Goal: Book appointment/travel/reservation

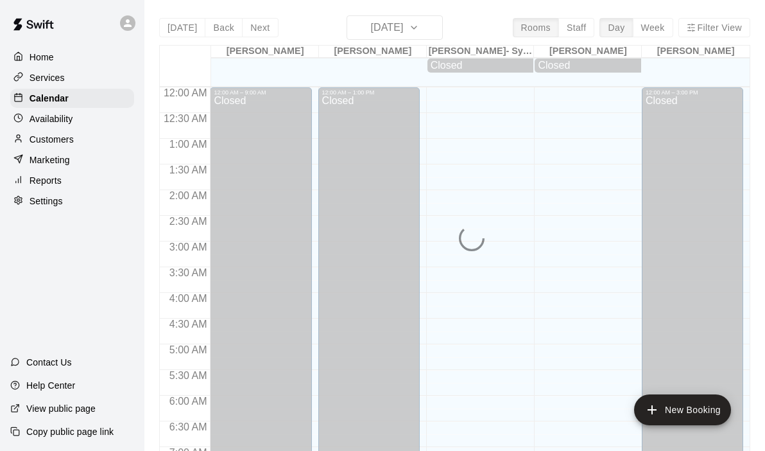
scroll to position [559, 0]
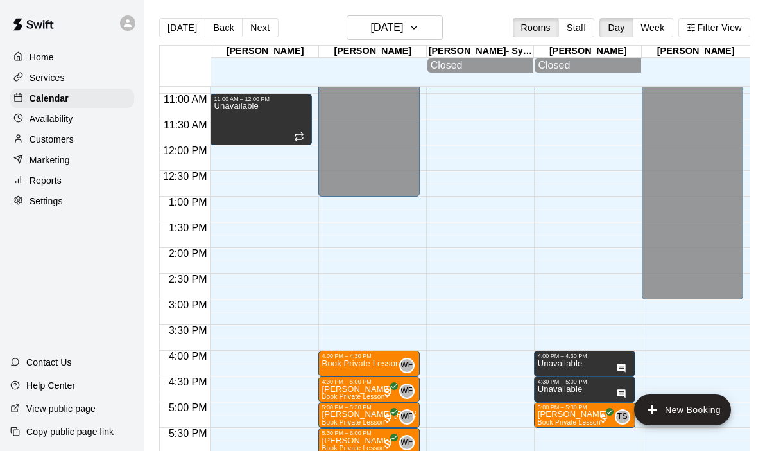
click at [232, 331] on div "12:00 AM – 9:00 AM Closed 11:00 AM – 12:00 PM Unavailable 7:00 PM – 11:59 PM Cl…" at bounding box center [260, 145] width 101 height 1233
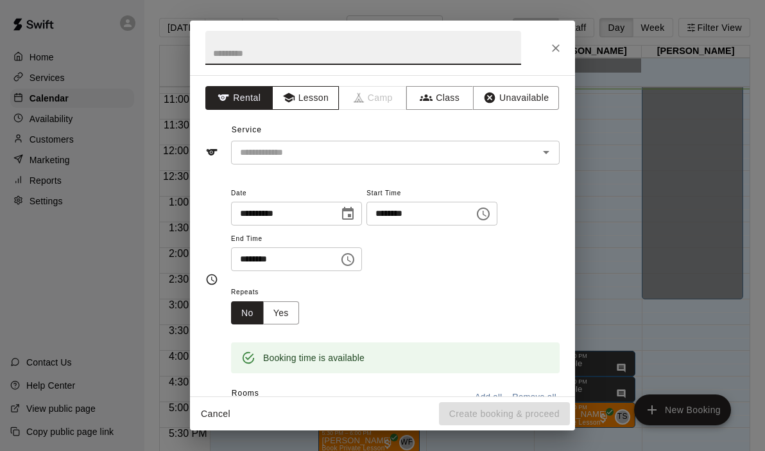
click at [315, 95] on button "Lesson" at bounding box center [305, 98] width 67 height 24
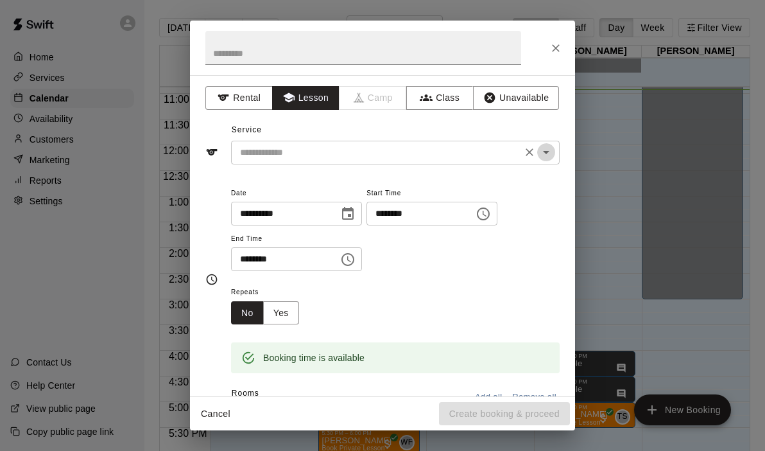
click at [551, 148] on icon "Open" at bounding box center [546, 151] width 15 height 15
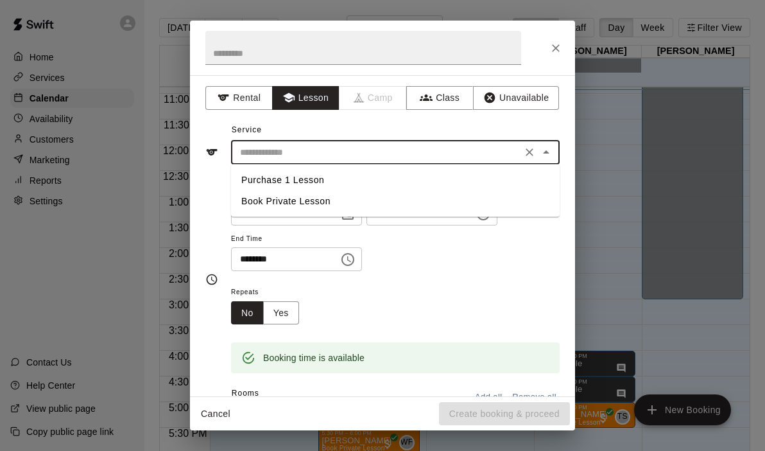
click at [267, 200] on li "Book Private Lesson" at bounding box center [395, 201] width 329 height 21
type input "**********"
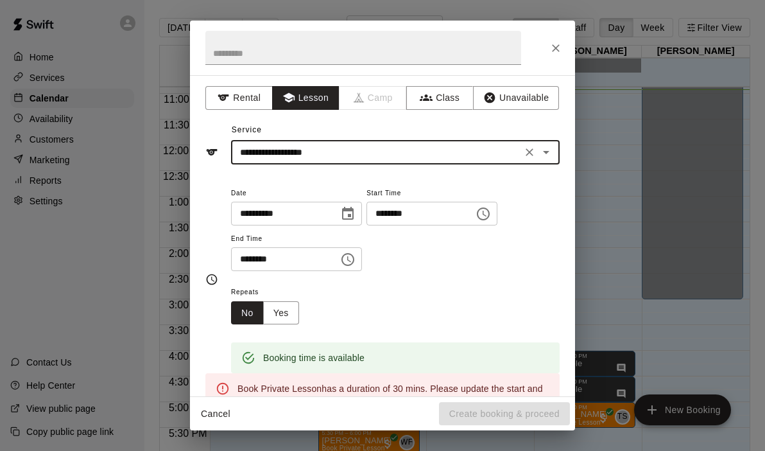
click at [349, 260] on icon "Choose time, selected time is 3:45 PM" at bounding box center [347, 259] width 15 height 15
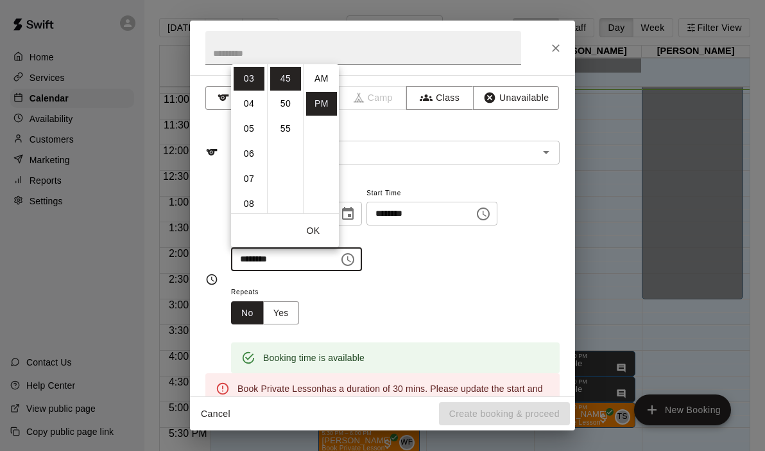
scroll to position [23, 0]
click at [249, 110] on li "04" at bounding box center [249, 104] width 31 height 24
click at [286, 80] on li "00" at bounding box center [285, 79] width 31 height 24
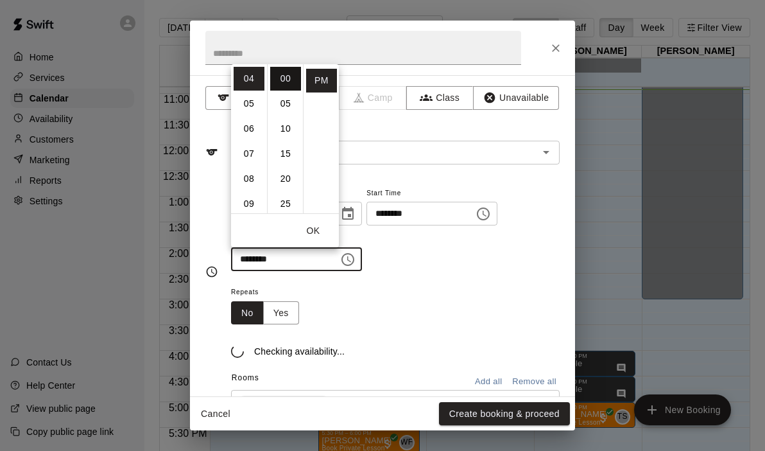
type input "********"
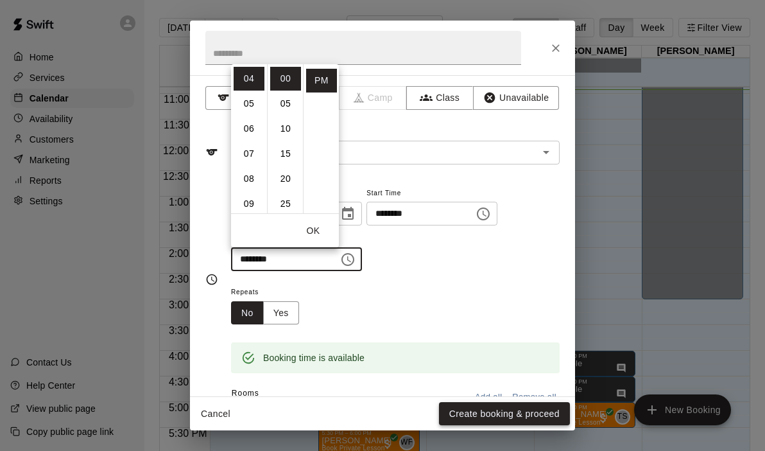
click at [468, 403] on button "Create booking & proceed" at bounding box center [504, 414] width 131 height 24
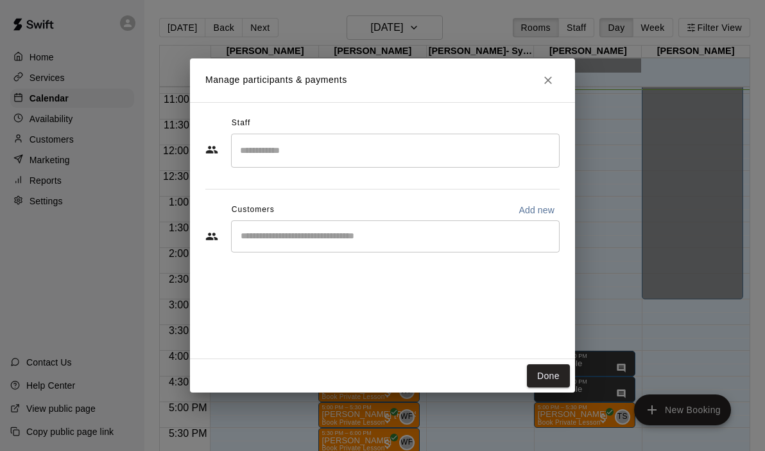
click at [391, 134] on div "​" at bounding box center [395, 151] width 329 height 34
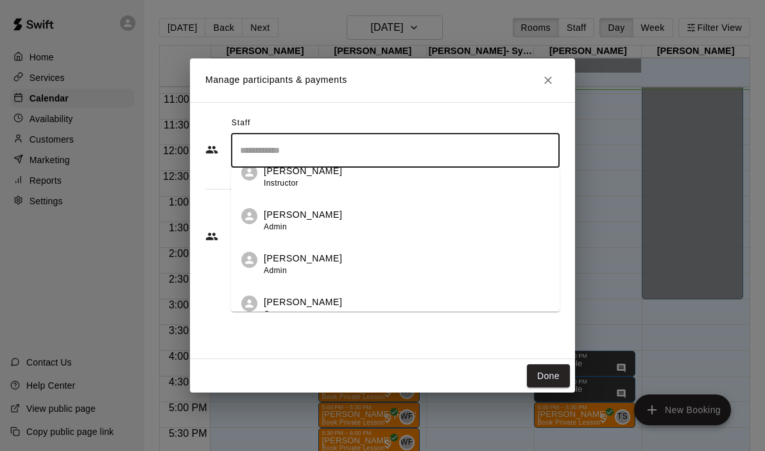
scroll to position [74, 0]
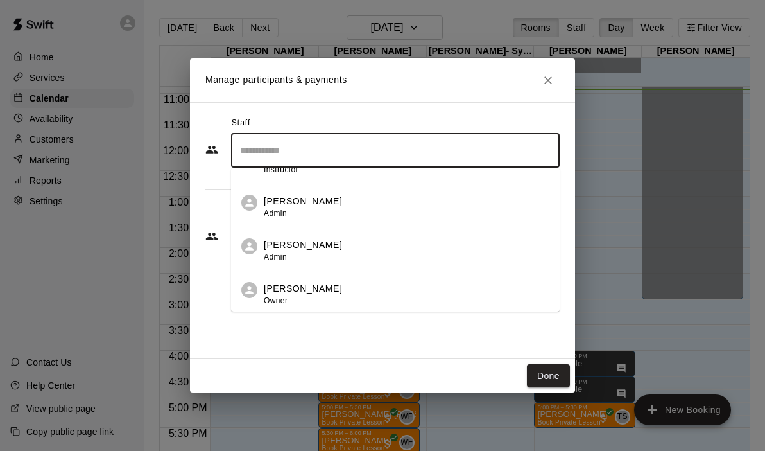
click at [317, 292] on div "[PERSON_NAME] Owner" at bounding box center [407, 294] width 286 height 25
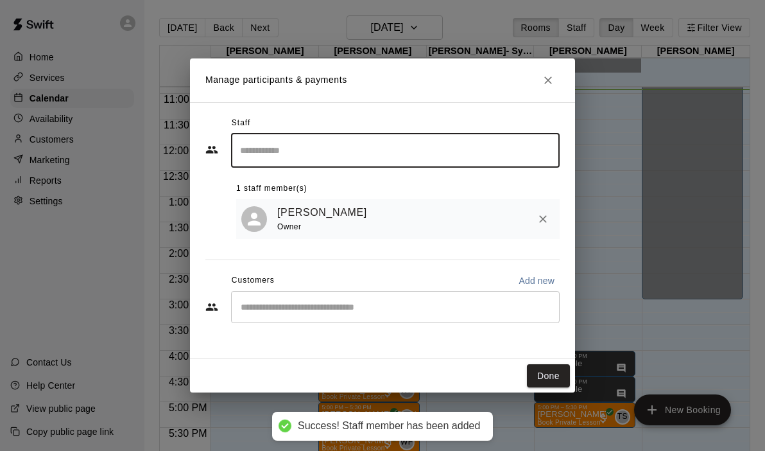
click at [309, 301] on input "Start typing to search customers..." at bounding box center [395, 306] width 317 height 13
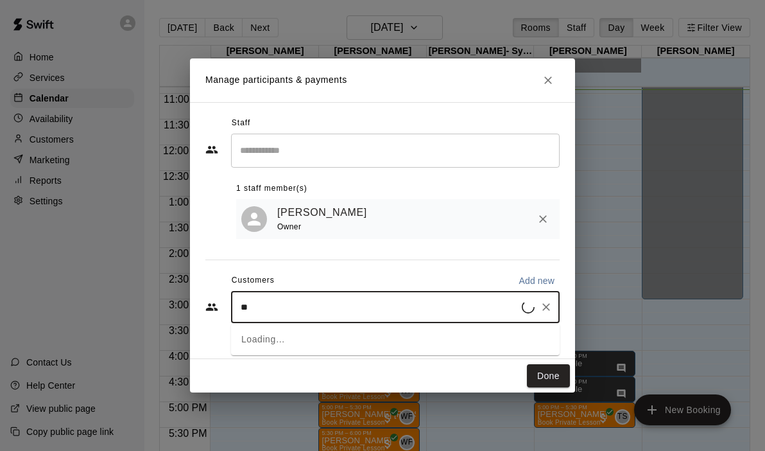
type input "***"
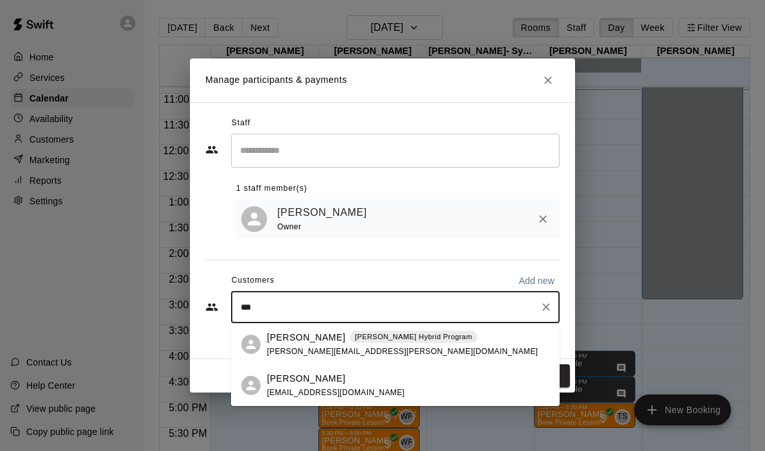
click at [300, 387] on div "[PERSON_NAME] [EMAIL_ADDRESS][DOMAIN_NAME]" at bounding box center [336, 386] width 138 height 28
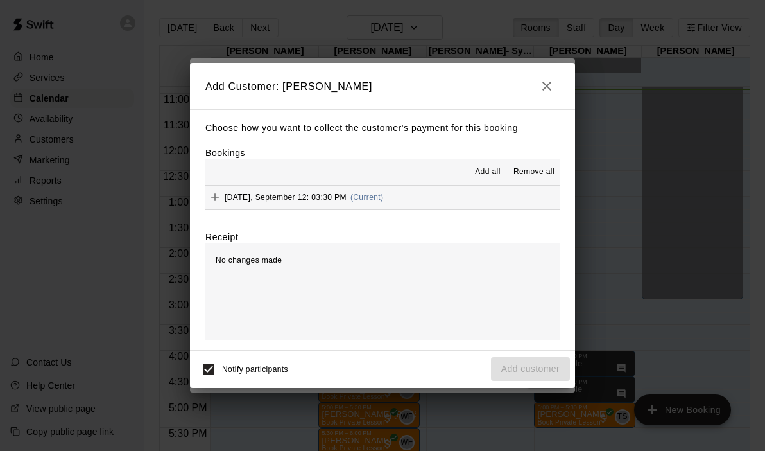
click at [432, 193] on button "[DATE], September 12: 03:30 PM (Current)" at bounding box center [382, 198] width 354 height 24
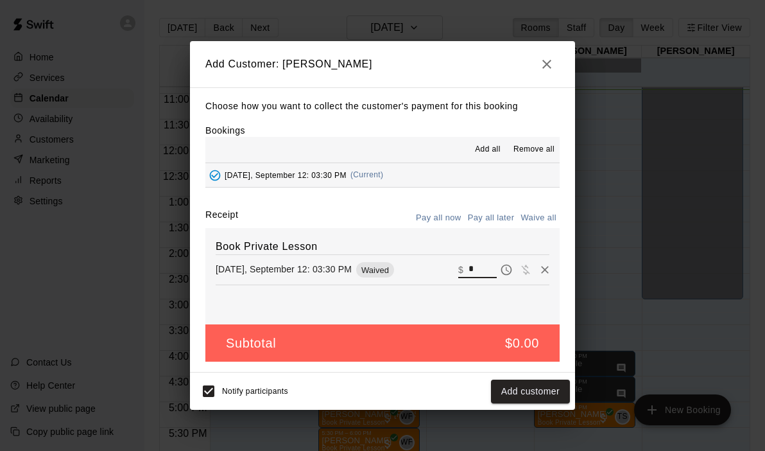
click at [479, 262] on input "*" at bounding box center [483, 269] width 28 height 17
type input "**"
click at [536, 393] on button "Checkout" at bounding box center [540, 391] width 60 height 24
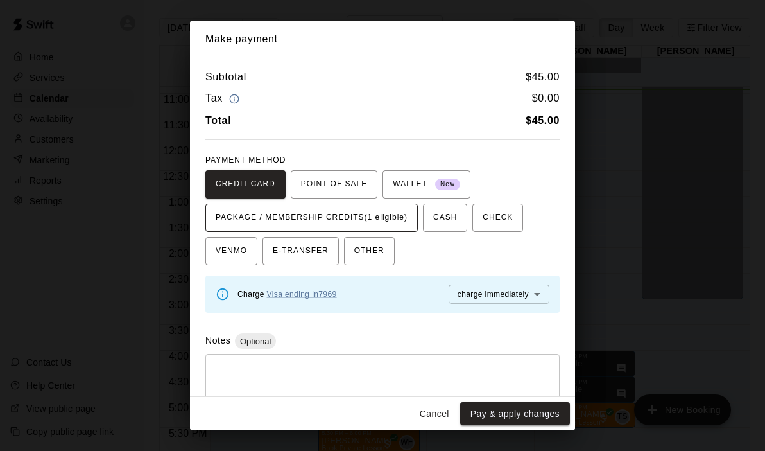
click at [348, 214] on span "PACKAGE / MEMBERSHIP CREDITS (1 eligible)" at bounding box center [312, 217] width 192 height 21
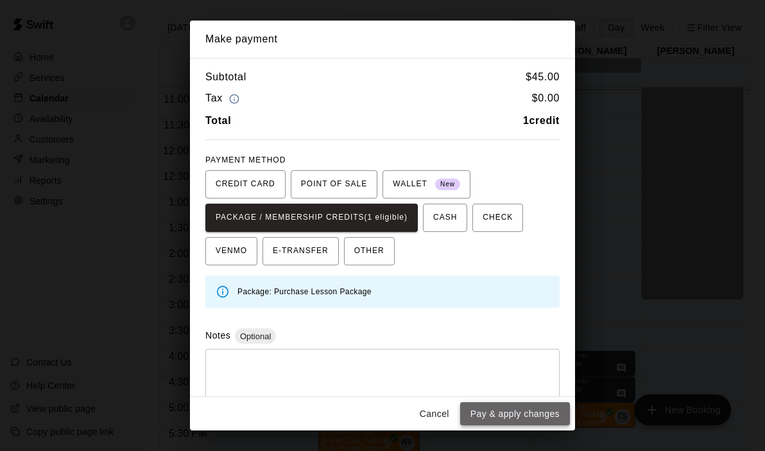
click at [487, 415] on button "Pay & apply changes" at bounding box center [515, 414] width 110 height 24
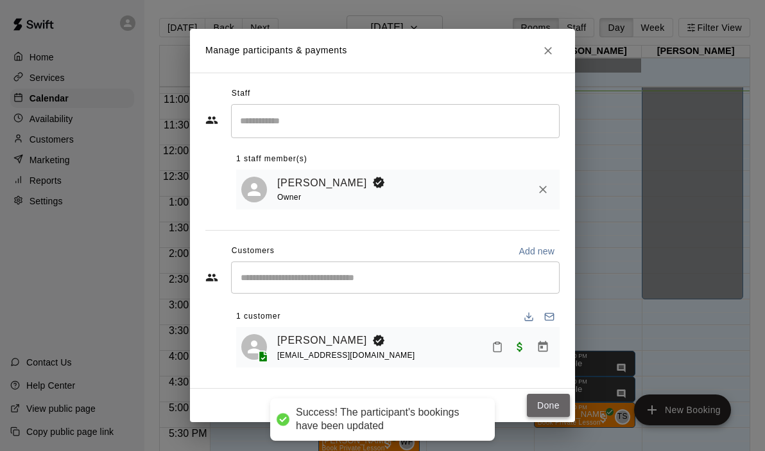
click at [549, 407] on button "Done" at bounding box center [548, 406] width 43 height 24
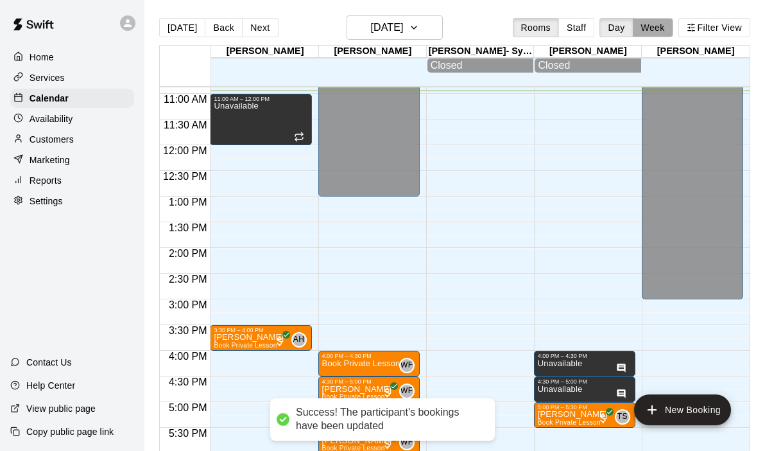
click at [656, 24] on button "Week" at bounding box center [653, 27] width 40 height 19
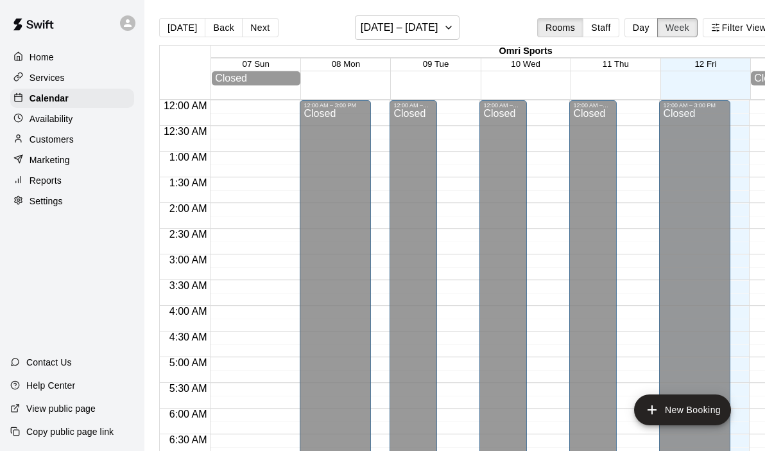
scroll to position [562, 0]
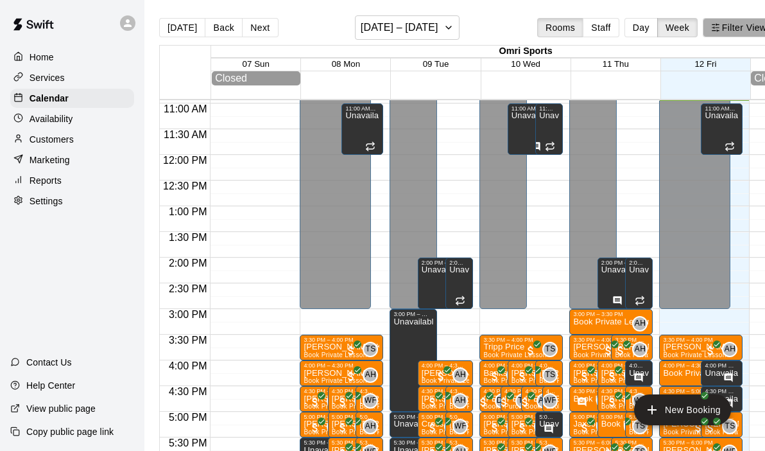
click at [715, 32] on icon "button" at bounding box center [715, 27] width 9 height 9
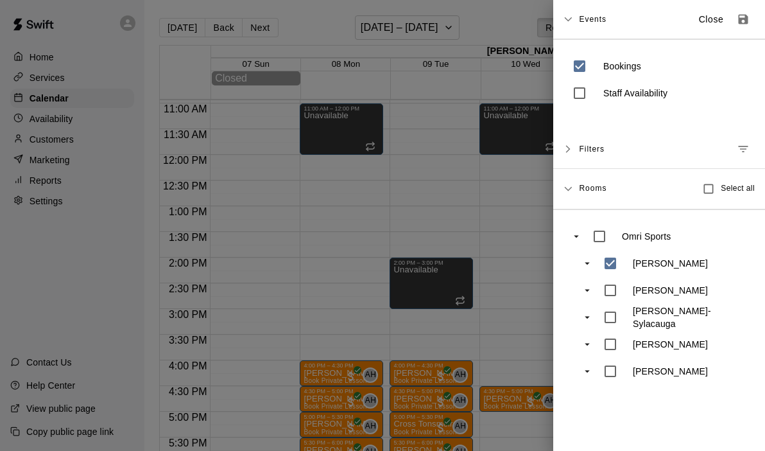
click at [500, 279] on div at bounding box center [382, 225] width 765 height 451
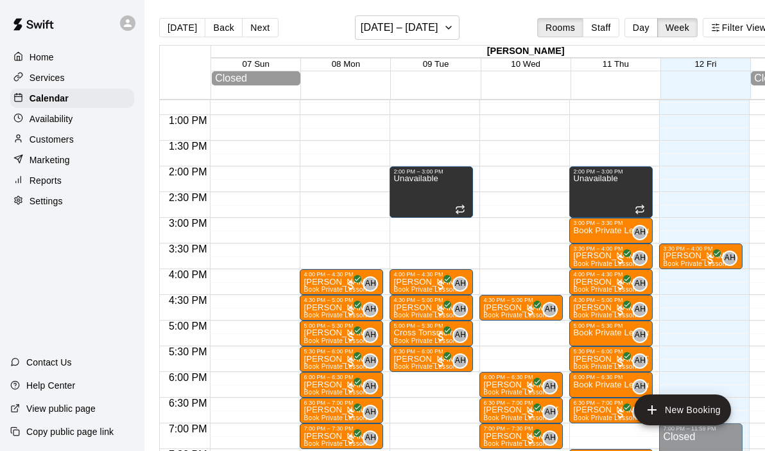
scroll to position [657, 0]
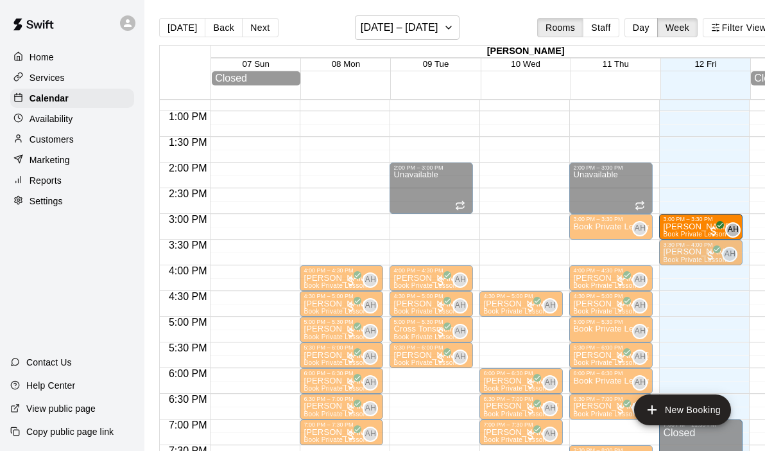
drag, startPoint x: 608, startPoint y: 256, endPoint x: 694, endPoint y: 234, distance: 88.8
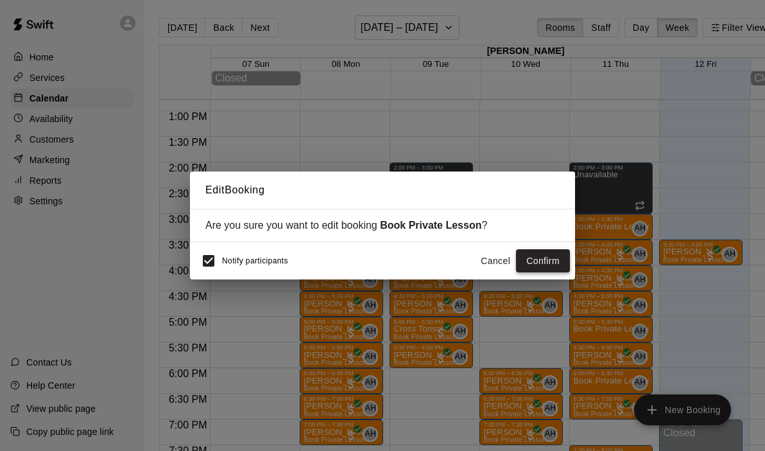
click at [556, 263] on button "Confirm" at bounding box center [543, 261] width 54 height 24
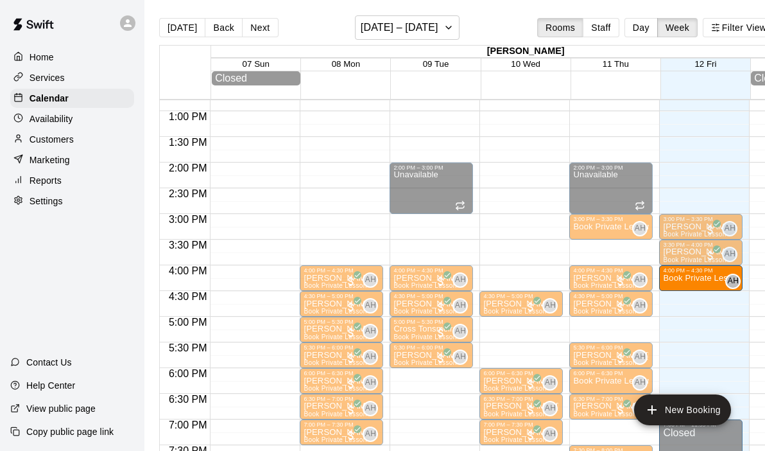
drag, startPoint x: 614, startPoint y: 331, endPoint x: 695, endPoint y: 284, distance: 93.2
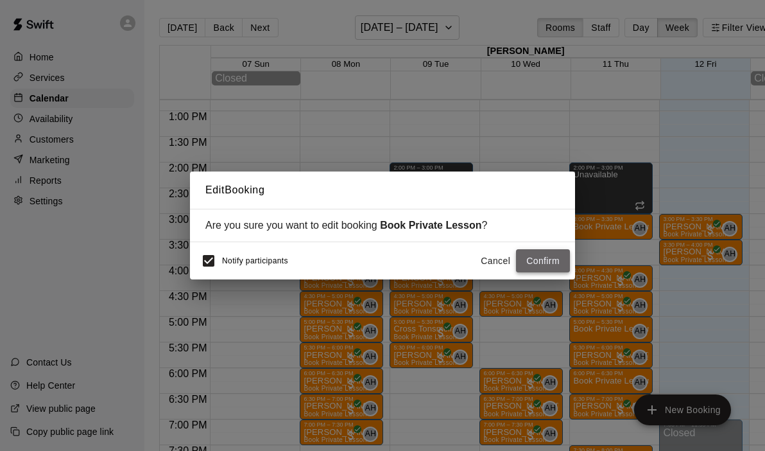
click at [546, 262] on button "Confirm" at bounding box center [543, 261] width 54 height 24
